Goal: Task Accomplishment & Management: Manage account settings

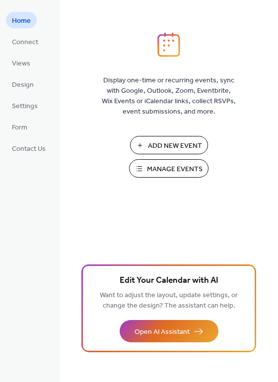
click at [171, 167] on span "Manage Events" at bounding box center [175, 169] width 56 height 10
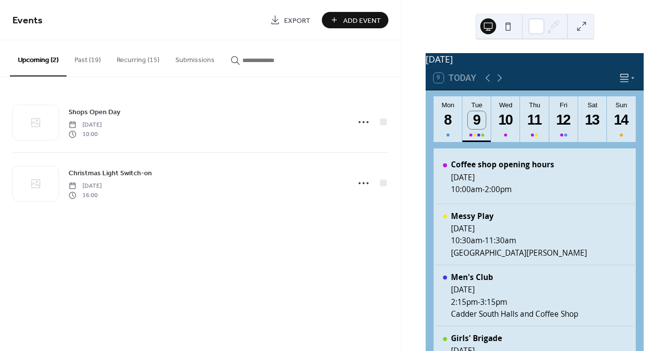
click at [150, 62] on button "Recurring (15)" at bounding box center [138, 57] width 59 height 35
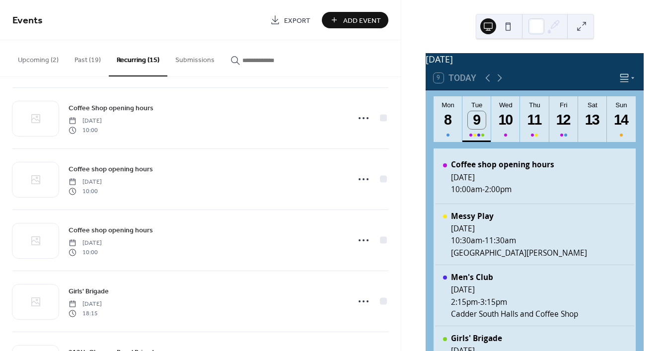
scroll to position [436, 0]
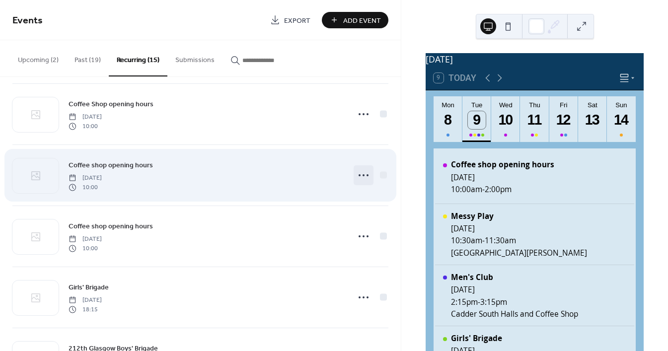
click at [362, 178] on icon at bounding box center [364, 175] width 16 height 16
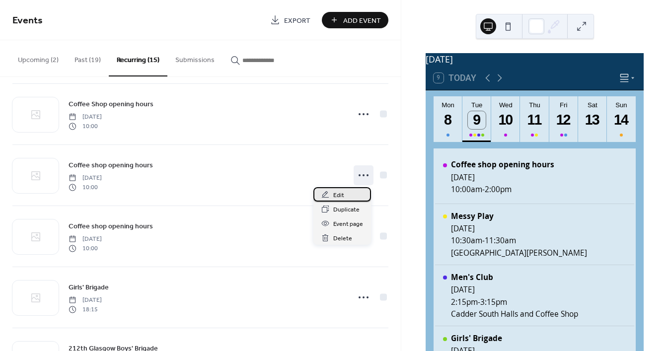
click at [342, 196] on span "Edit" at bounding box center [338, 195] width 11 height 10
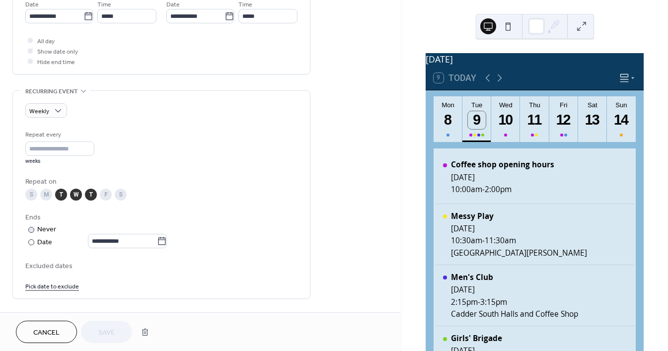
scroll to position [346, 0]
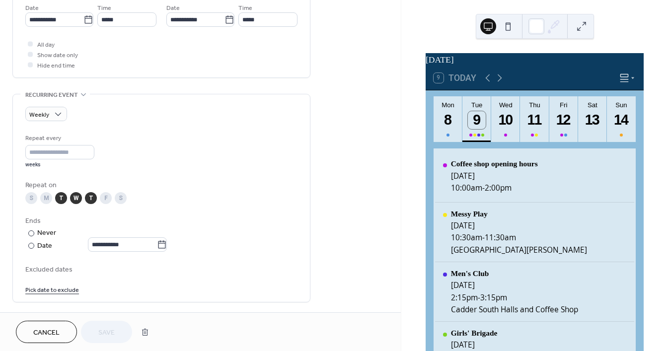
click at [57, 292] on link "Pick date to exclude" at bounding box center [52, 289] width 54 height 10
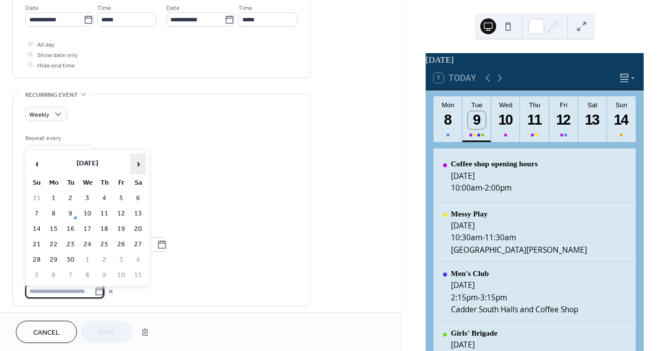
click at [137, 167] on span "›" at bounding box center [138, 164] width 15 height 20
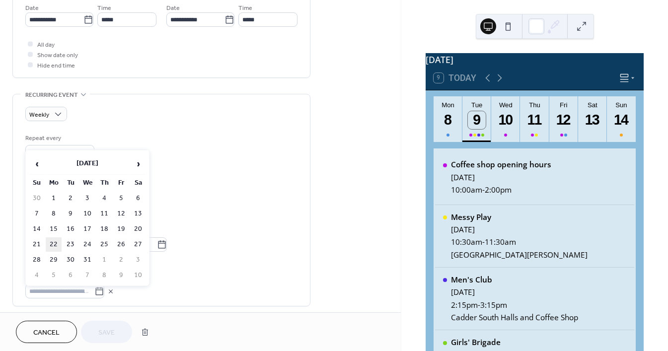
click at [54, 243] on td "22" at bounding box center [54, 244] width 16 height 14
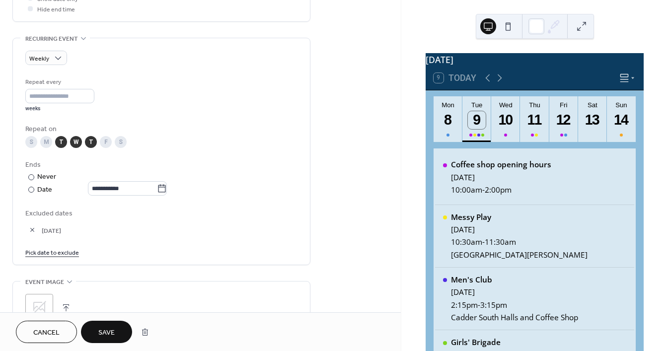
scroll to position [403, 0]
click at [67, 251] on link "Pick date to exclude" at bounding box center [52, 251] width 54 height 10
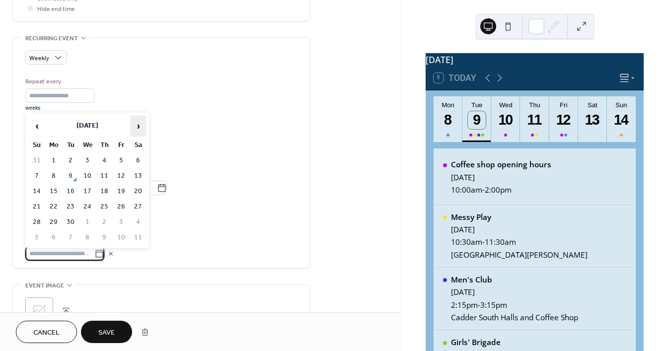
click at [143, 130] on span "›" at bounding box center [138, 126] width 15 height 20
click at [38, 127] on span "‹" at bounding box center [36, 126] width 15 height 20
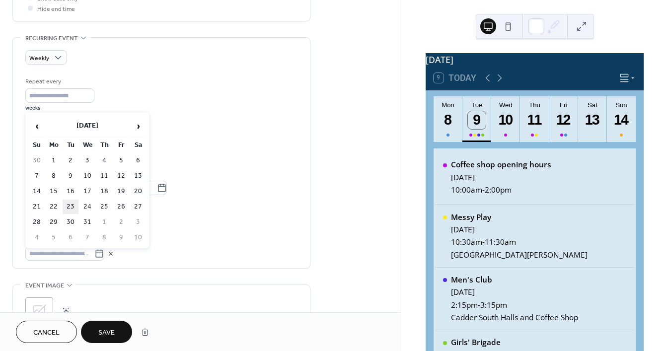
click at [67, 204] on td "23" at bounding box center [71, 207] width 16 height 14
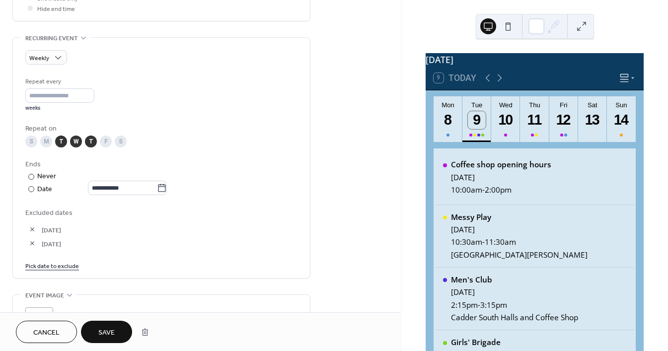
click at [58, 268] on link "Pick date to exclude" at bounding box center [52, 265] width 54 height 10
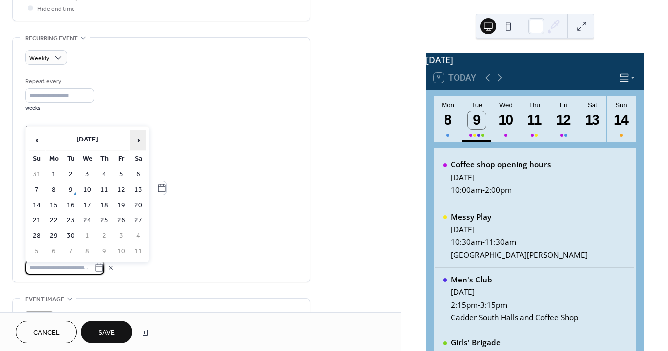
click at [136, 137] on span "›" at bounding box center [138, 140] width 15 height 20
click at [40, 139] on span "‹" at bounding box center [36, 140] width 15 height 20
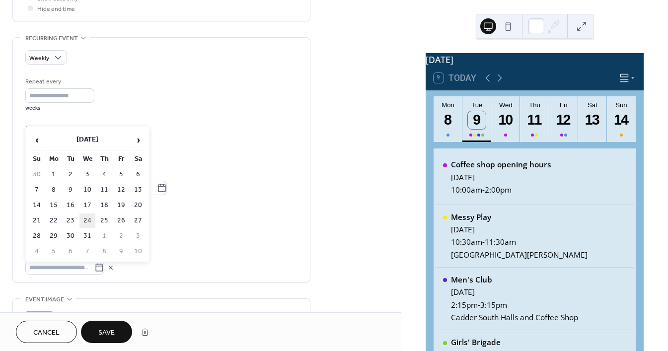
click at [88, 221] on td "24" at bounding box center [87, 221] width 16 height 14
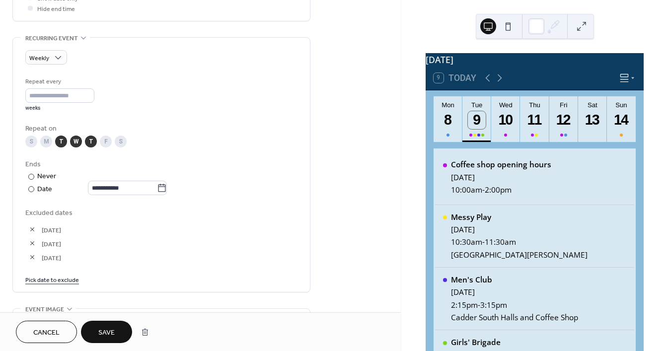
click at [60, 282] on link "Pick date to exclude" at bounding box center [52, 279] width 54 height 10
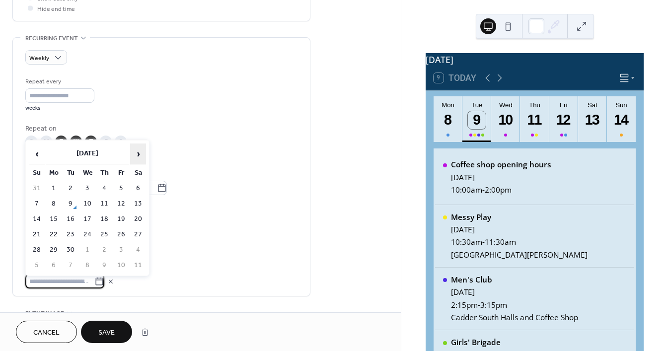
click at [140, 151] on span "›" at bounding box center [138, 154] width 15 height 20
click at [104, 233] on td "25" at bounding box center [104, 235] width 16 height 14
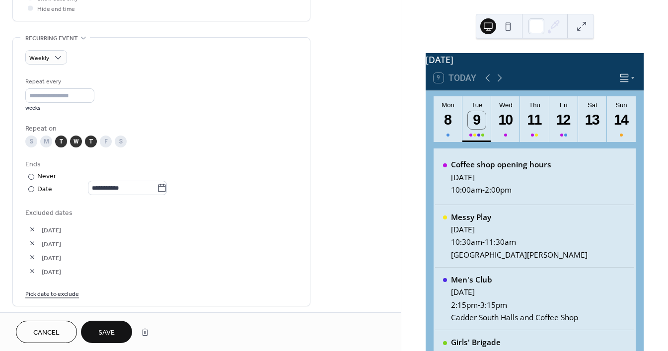
click at [61, 292] on link "Pick date to exclude" at bounding box center [52, 293] width 54 height 10
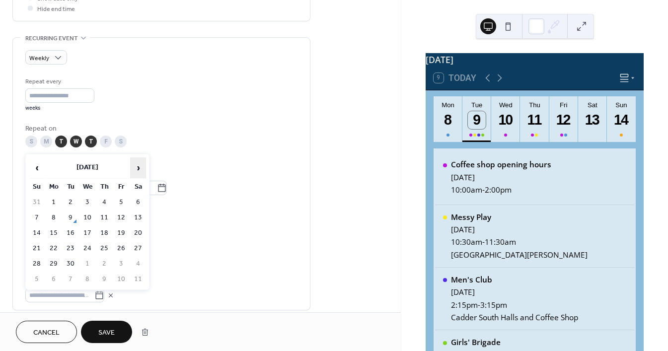
click at [138, 166] on span "›" at bounding box center [138, 168] width 15 height 20
click at [120, 247] on td "26" at bounding box center [121, 248] width 16 height 14
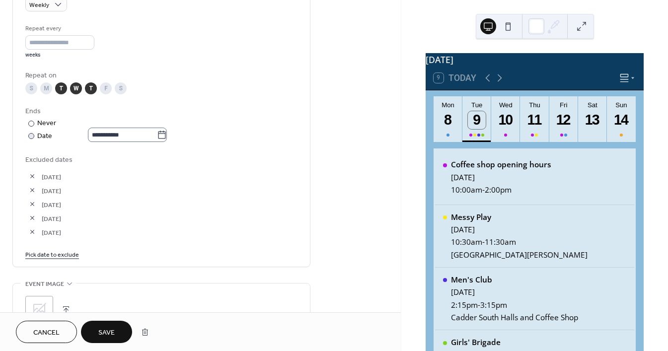
scroll to position [470, 0]
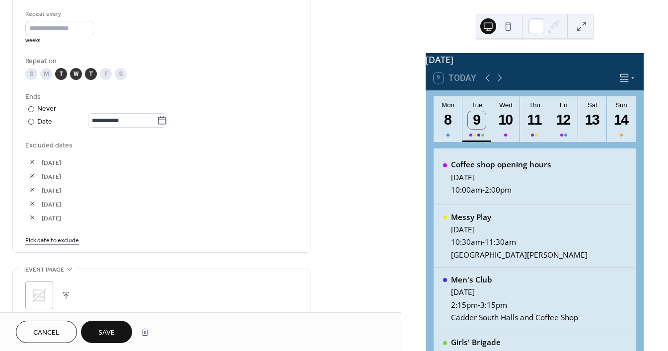
click at [60, 238] on link "Pick date to exclude" at bounding box center [52, 239] width 54 height 10
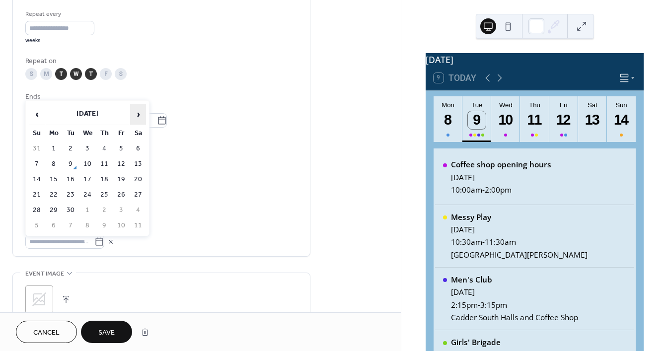
click at [140, 116] on span "›" at bounding box center [138, 114] width 15 height 20
click at [51, 208] on td "29" at bounding box center [54, 210] width 16 height 14
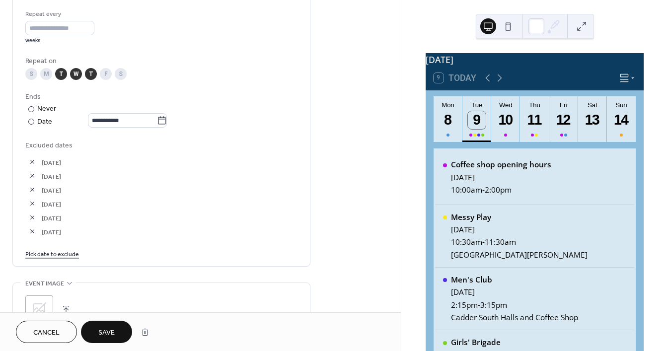
click at [63, 256] on link "Pick date to exclude" at bounding box center [52, 253] width 54 height 10
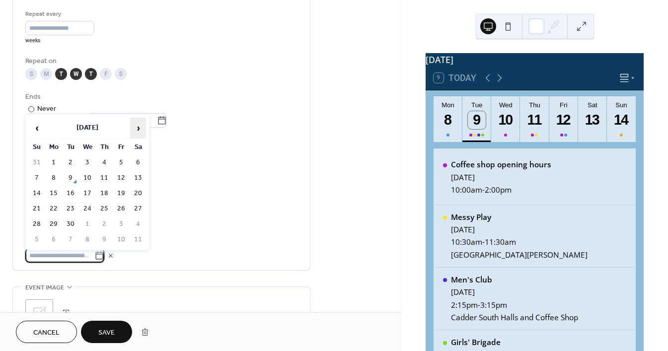
click at [140, 129] on span "›" at bounding box center [138, 128] width 15 height 20
click at [73, 222] on td "30" at bounding box center [71, 224] width 16 height 14
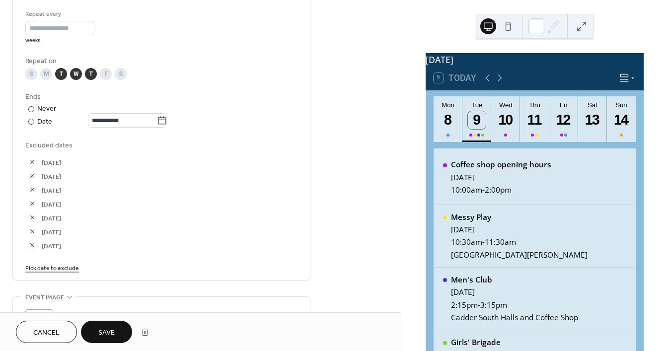
click at [65, 271] on link "Pick date to exclude" at bounding box center [52, 267] width 54 height 10
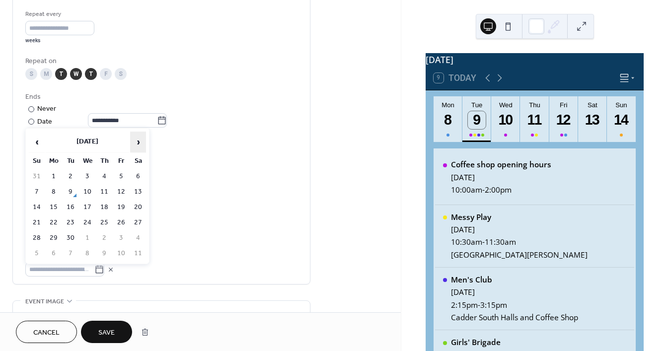
click at [134, 146] on span "›" at bounding box center [138, 142] width 15 height 20
click at [85, 237] on td "31" at bounding box center [87, 238] width 16 height 14
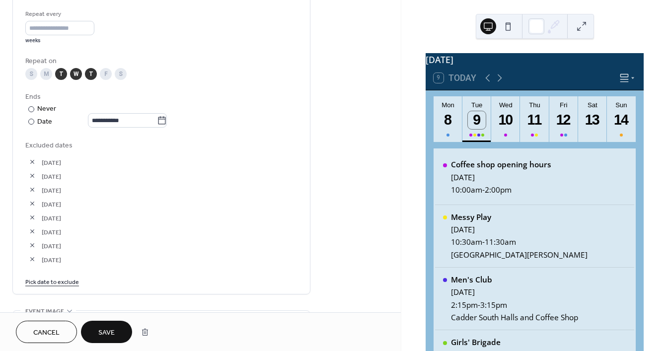
click at [68, 281] on link "Pick date to exclude" at bounding box center [52, 281] width 54 height 10
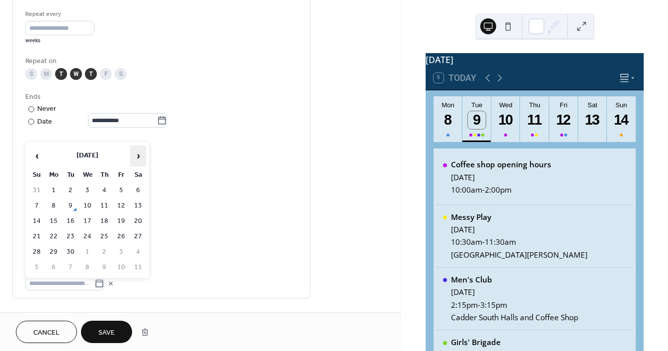
click at [139, 160] on span "›" at bounding box center [138, 156] width 15 height 20
click at [105, 192] on td "1" at bounding box center [104, 190] width 16 height 14
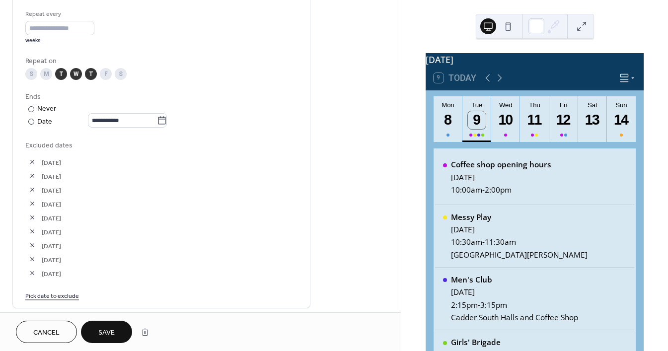
click at [48, 295] on link "Pick date to exclude" at bounding box center [52, 295] width 54 height 10
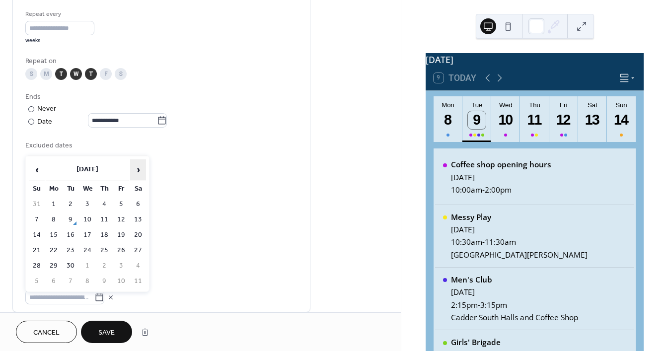
click at [140, 170] on span "›" at bounding box center [138, 170] width 15 height 20
click at [119, 204] on td "2" at bounding box center [121, 204] width 16 height 14
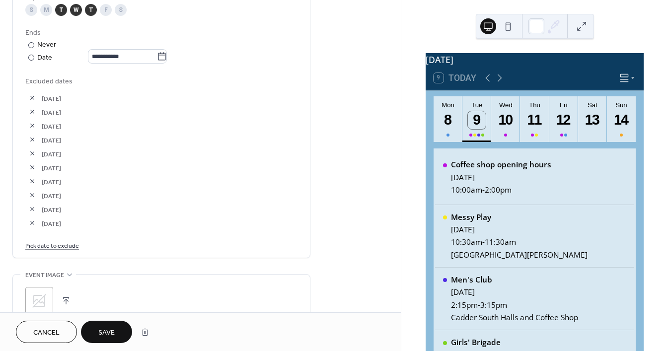
scroll to position [554, 0]
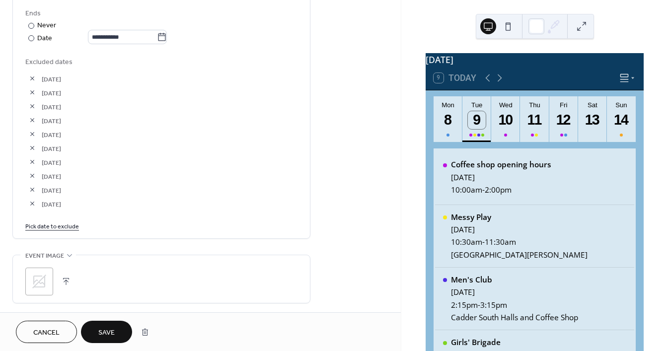
click at [60, 226] on link "Pick date to exclude" at bounding box center [52, 226] width 54 height 10
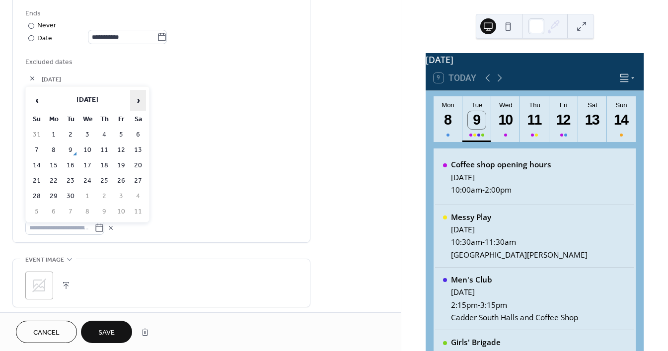
click at [136, 100] on span "›" at bounding box center [138, 100] width 15 height 20
click at [55, 149] on td "5" at bounding box center [54, 150] width 16 height 14
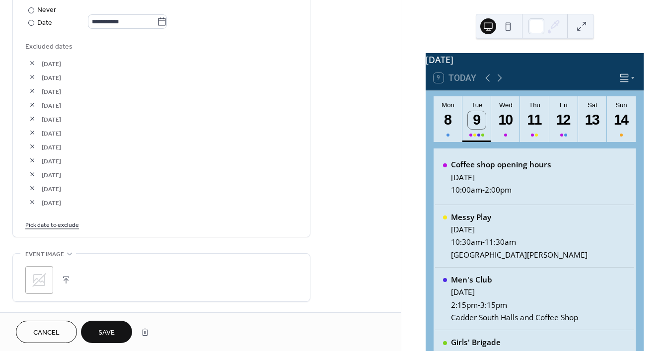
scroll to position [570, 0]
click at [104, 329] on span "Save" at bounding box center [106, 333] width 16 height 10
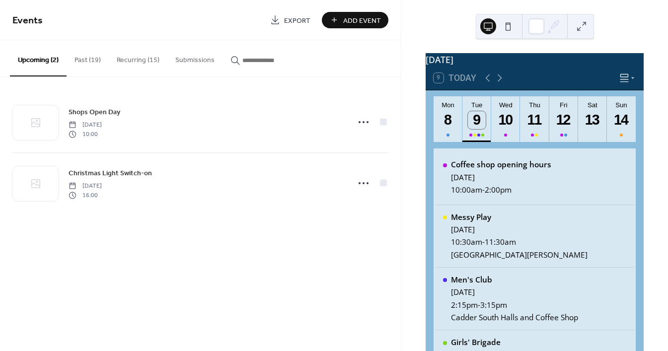
click at [133, 63] on button "Recurring (15)" at bounding box center [138, 57] width 59 height 35
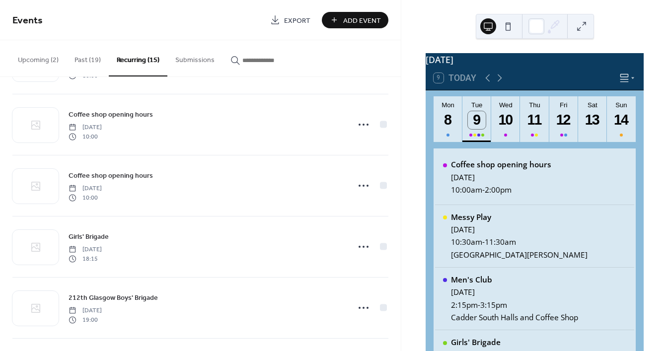
scroll to position [484, 0]
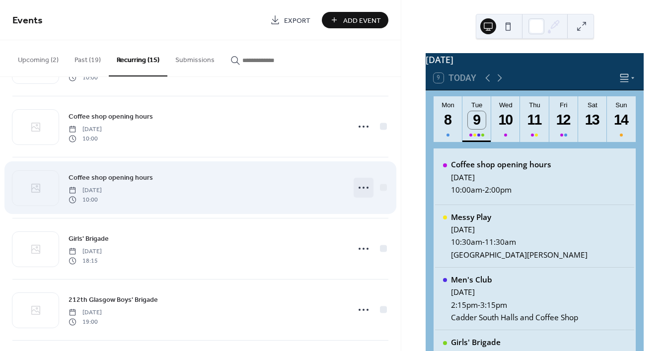
click at [357, 182] on icon at bounding box center [364, 188] width 16 height 16
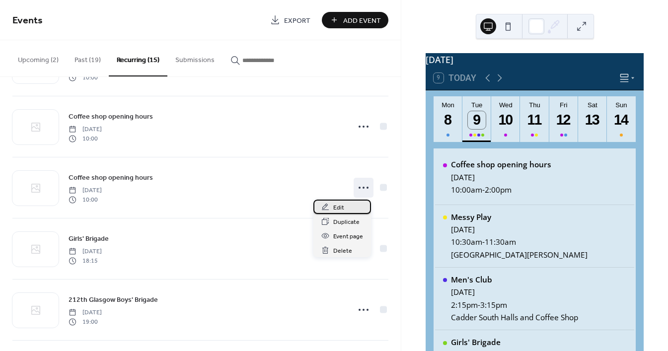
click at [339, 208] on span "Edit" at bounding box center [338, 208] width 11 height 10
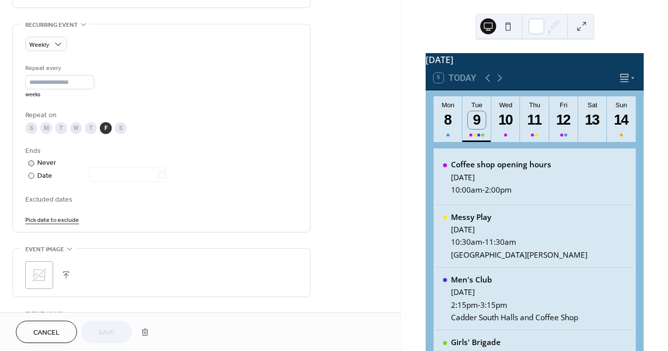
scroll to position [427, 0]
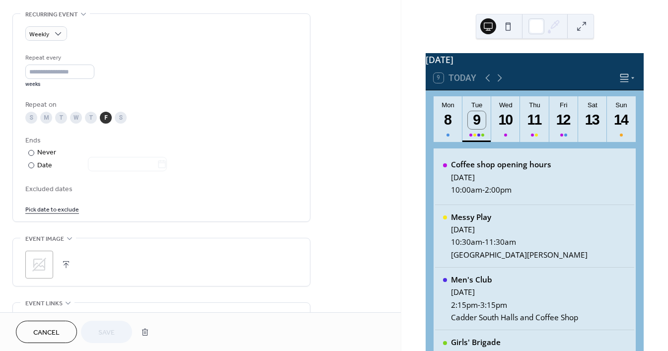
click at [60, 212] on link "Pick date to exclude" at bounding box center [52, 209] width 54 height 10
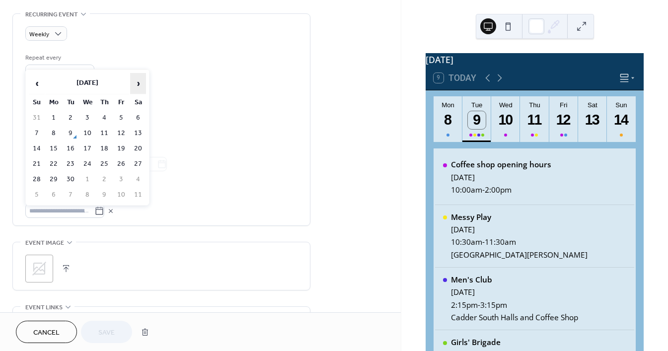
click at [144, 85] on span "›" at bounding box center [138, 84] width 15 height 20
click at [143, 85] on span "›" at bounding box center [138, 84] width 15 height 20
click at [122, 162] on td "26" at bounding box center [121, 164] width 16 height 14
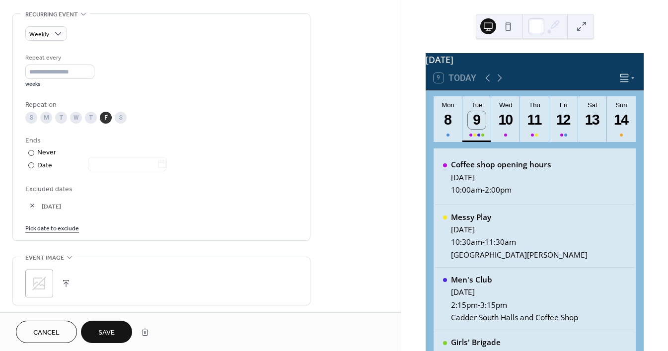
click at [68, 227] on link "Pick date to exclude" at bounding box center [52, 228] width 54 height 10
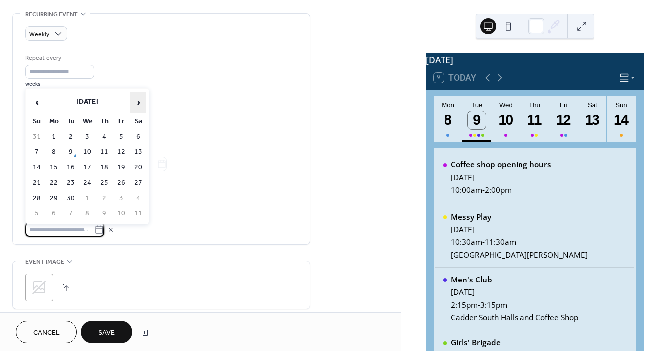
click at [134, 104] on span "›" at bounding box center [138, 102] width 15 height 20
click at [119, 137] on td "2" at bounding box center [121, 137] width 16 height 14
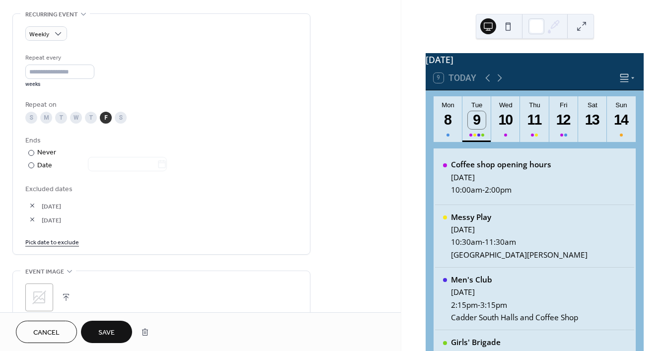
click at [100, 338] on span "Save" at bounding box center [106, 333] width 16 height 10
